Goal: Transaction & Acquisition: Purchase product/service

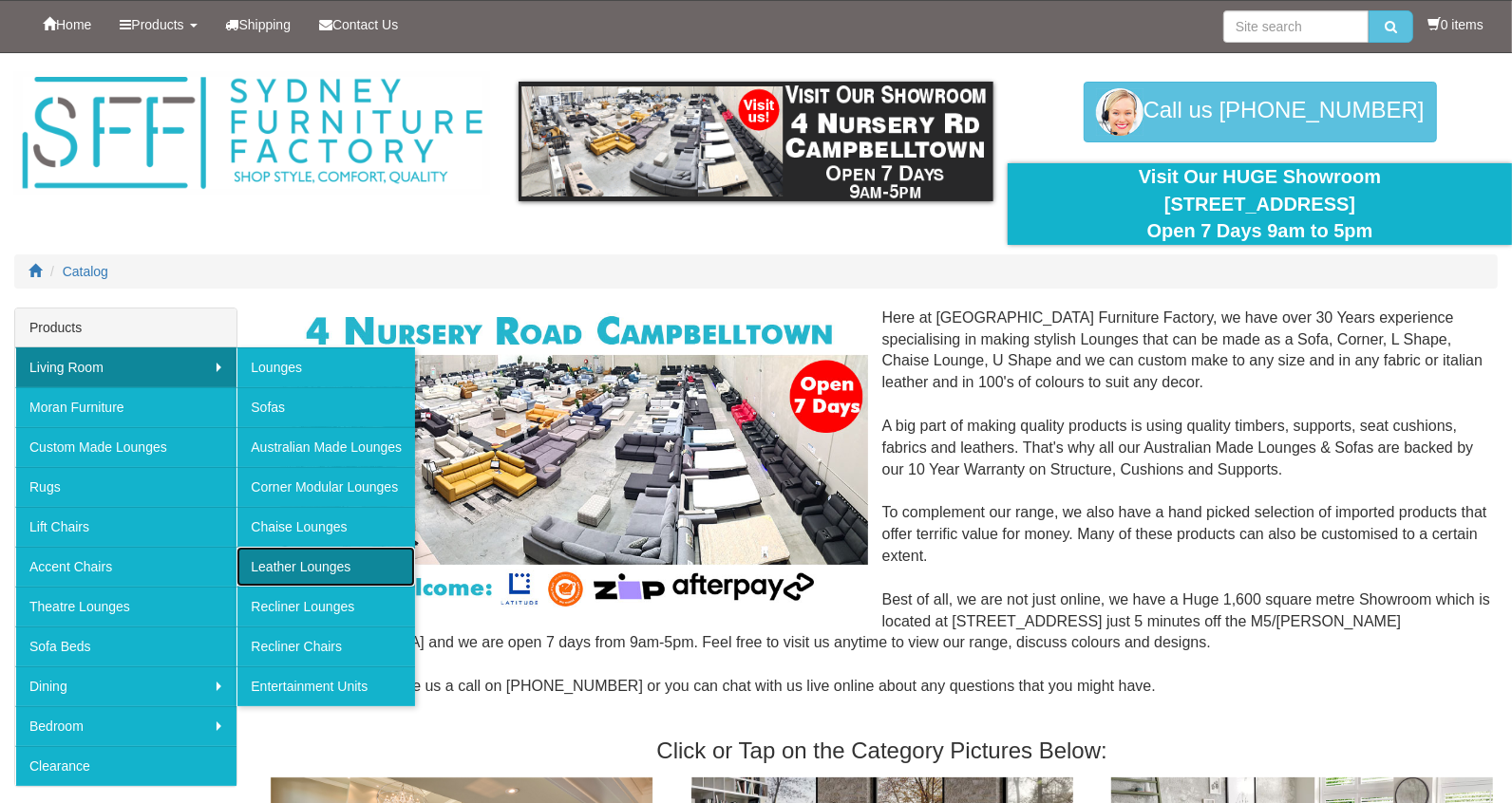
click at [316, 557] on link "Leather Lounges" at bounding box center [325, 566] width 178 height 40
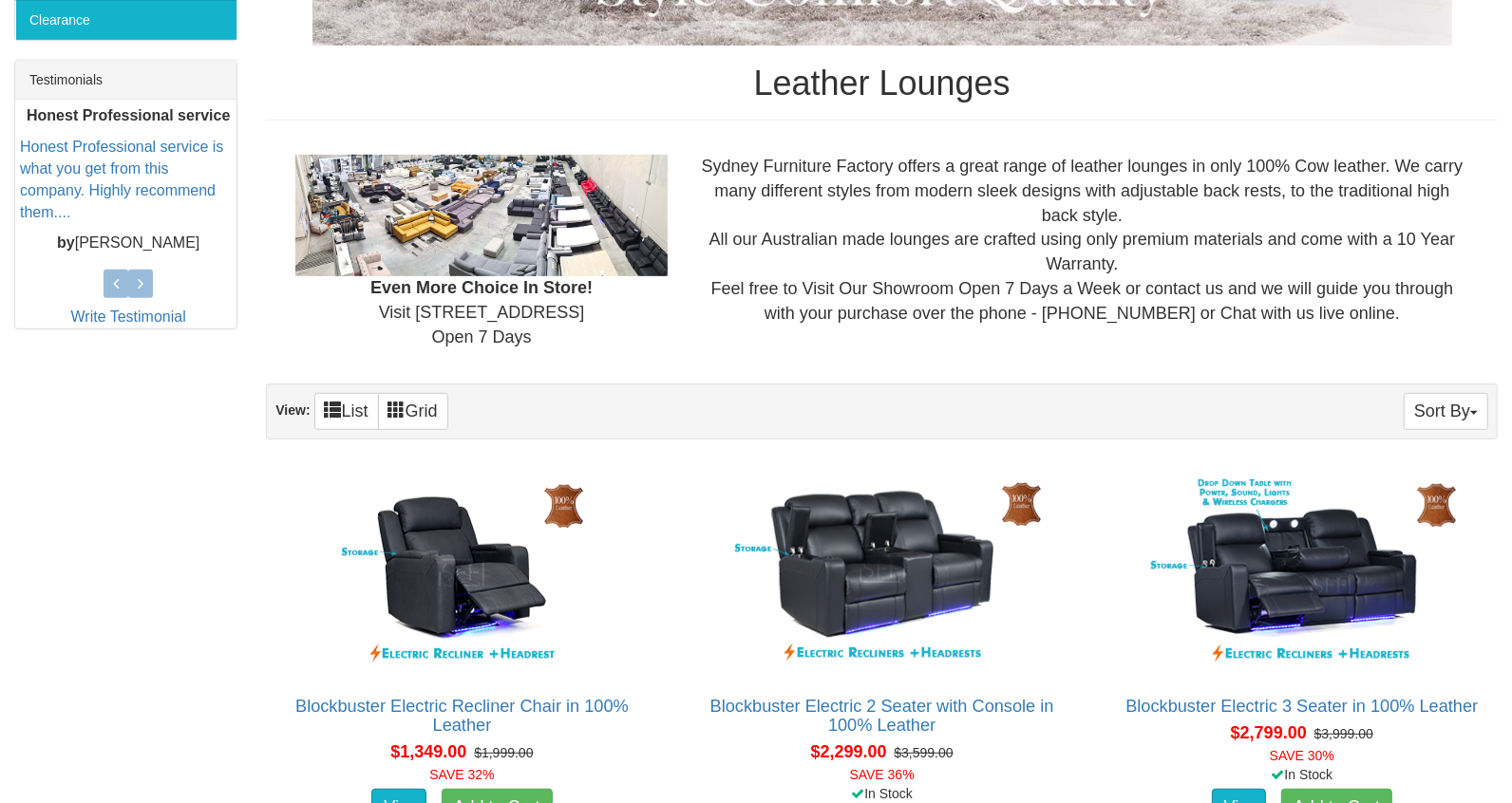
scroll to position [296, 0]
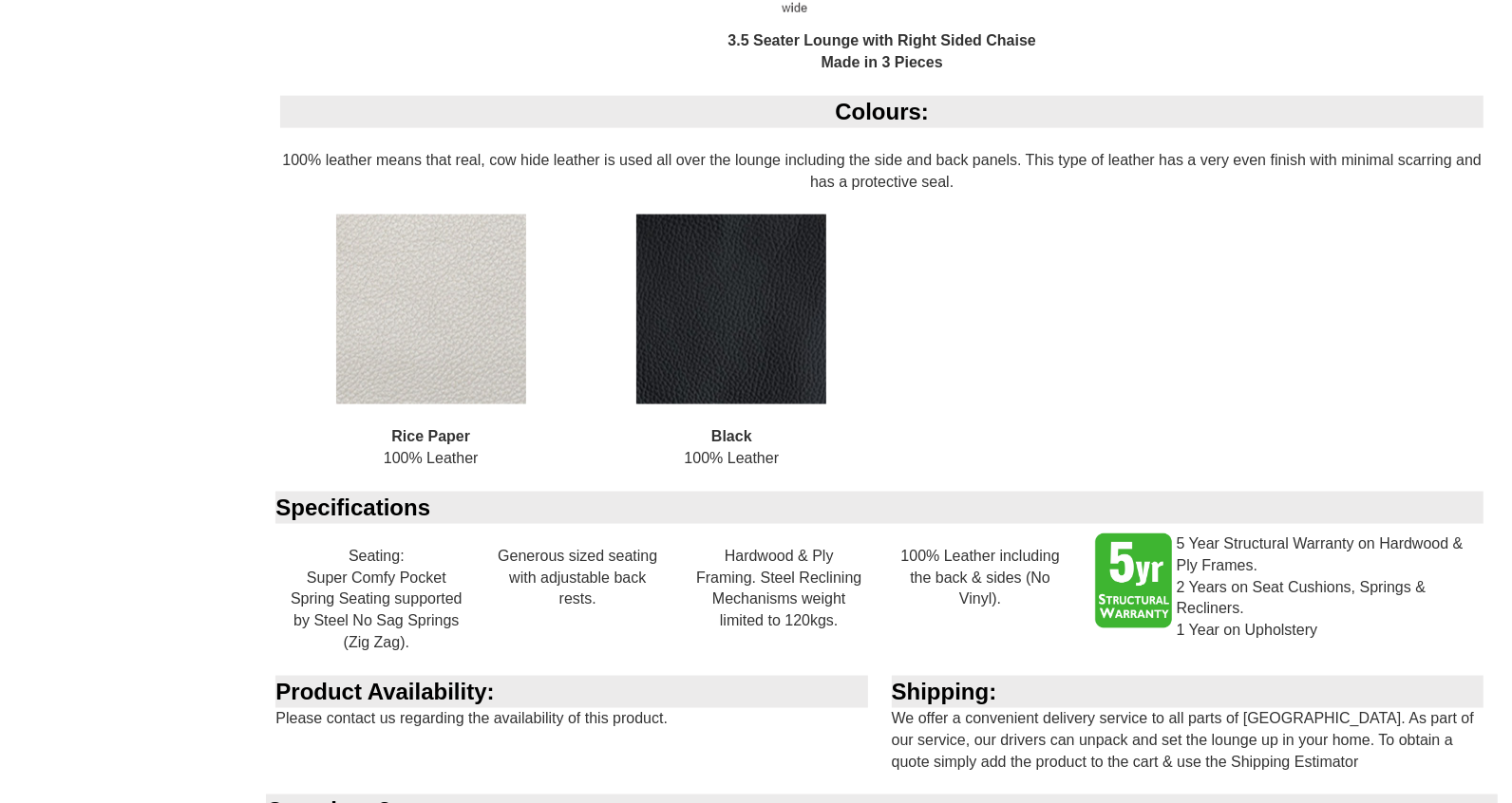
scroll to position [2081, 0]
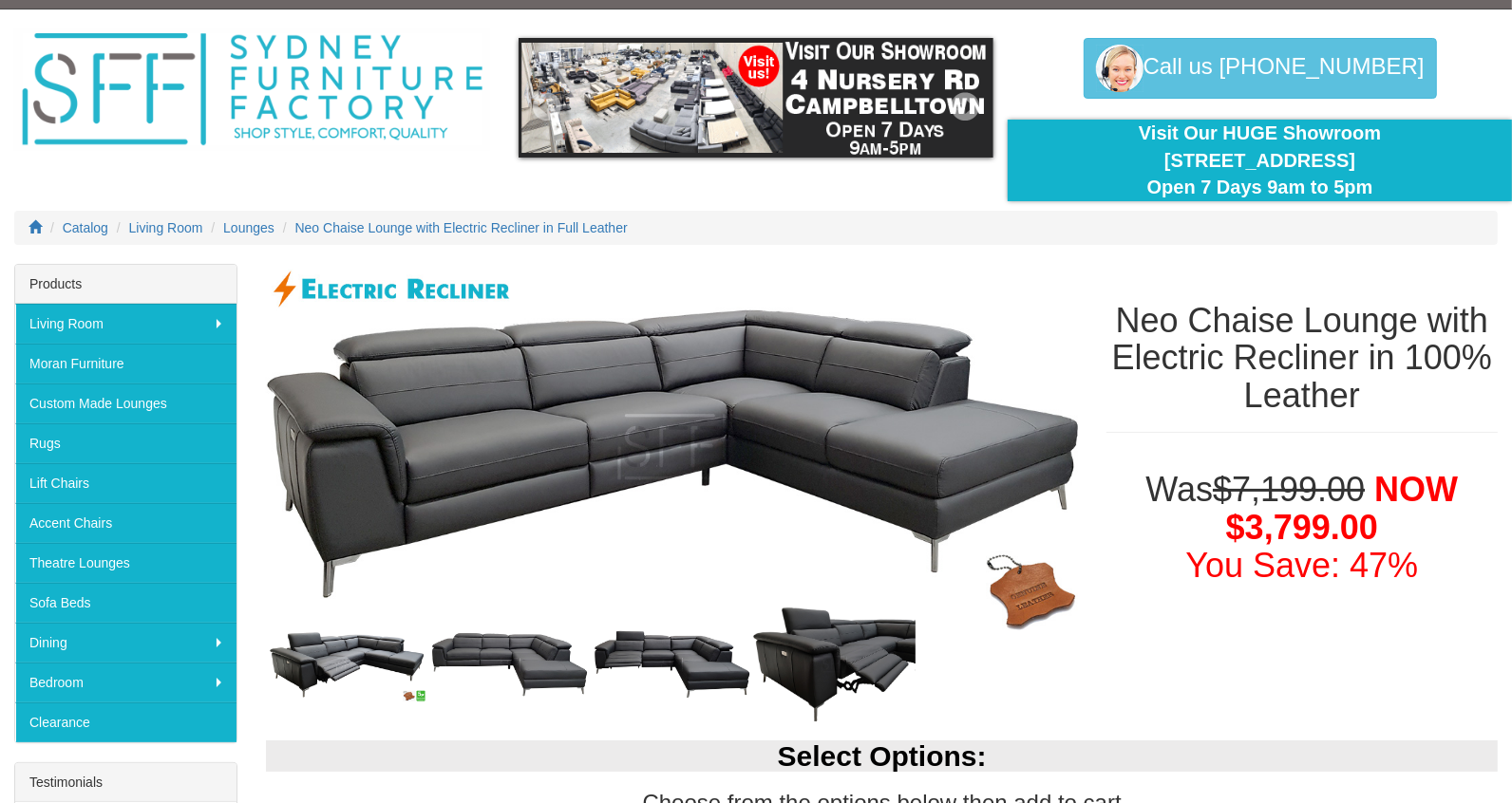
scroll to position [61, 0]
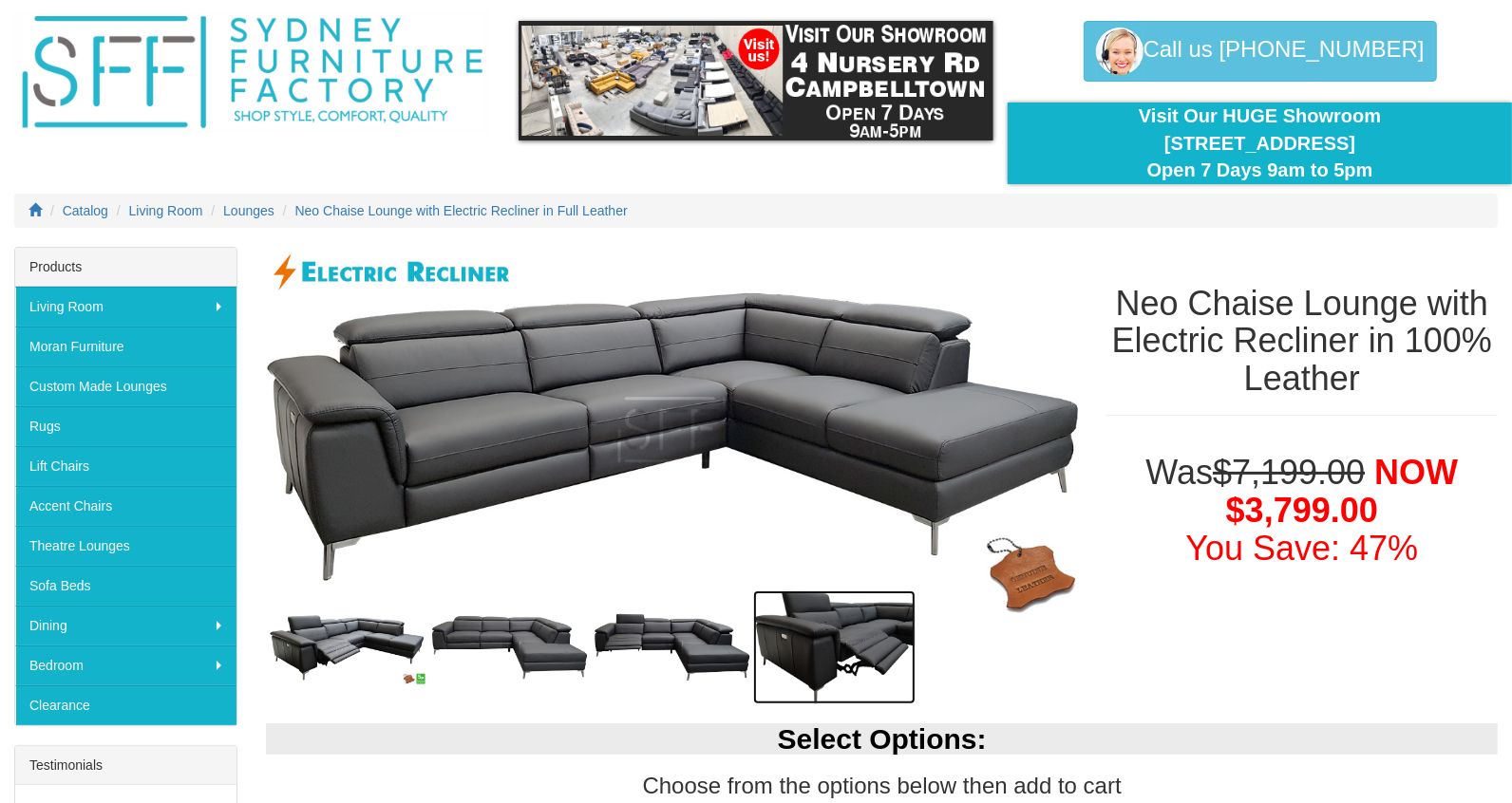
click at [859, 633] on img at bounding box center [834, 647] width 163 height 115
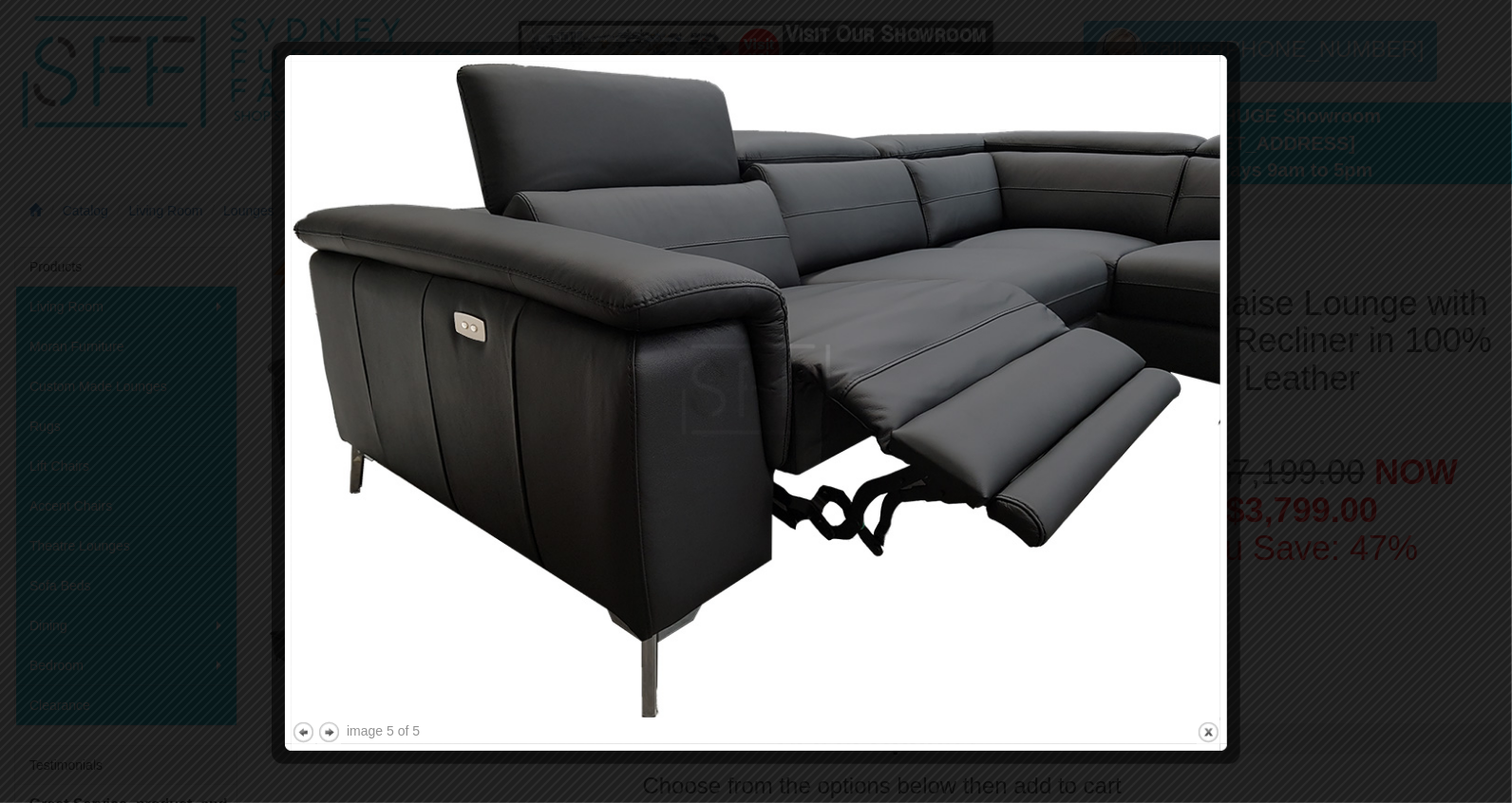
click at [859, 633] on img at bounding box center [755, 390] width 928 height 656
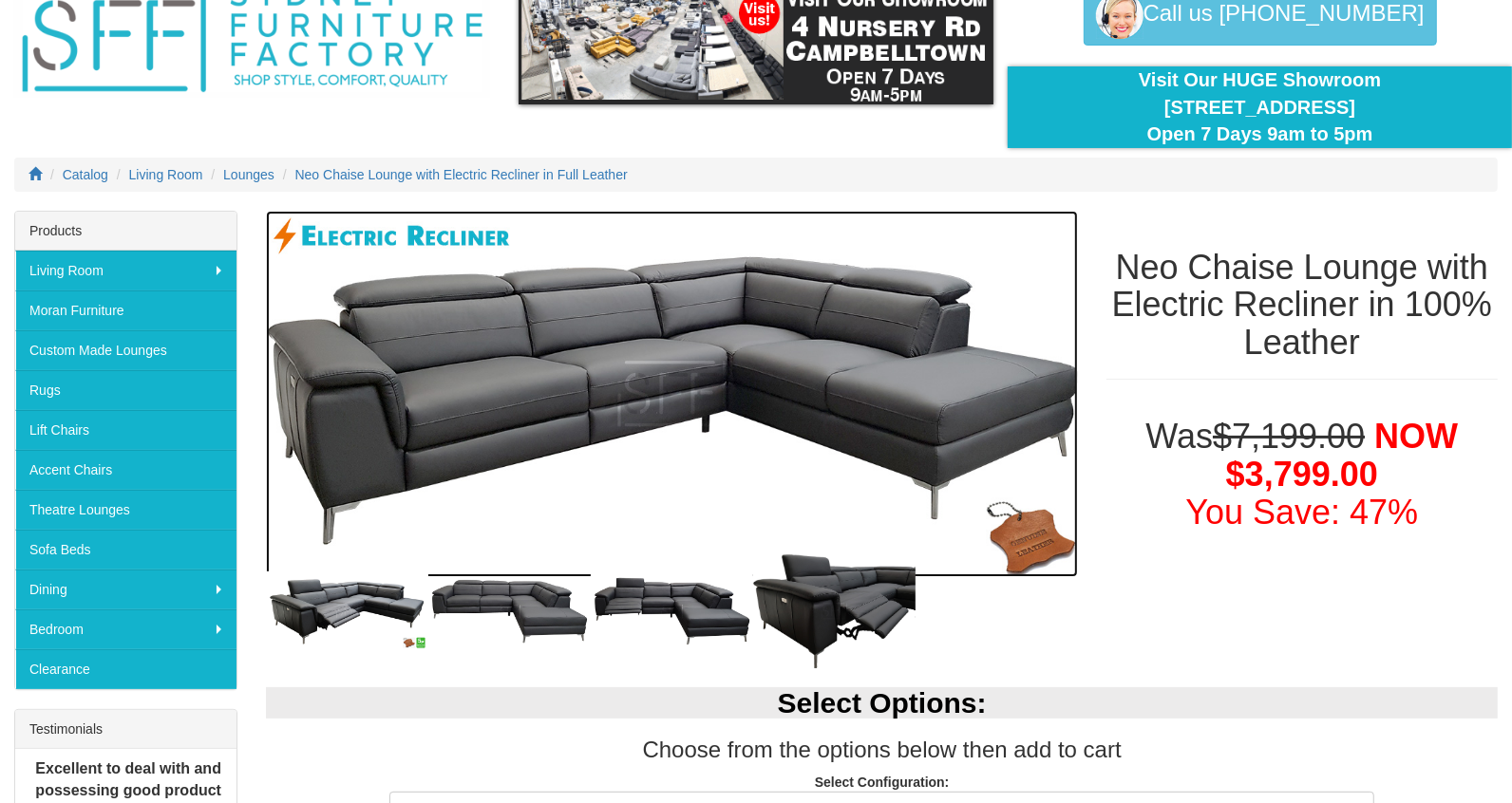
scroll to position [100, 0]
